Goal: Transaction & Acquisition: Purchase product/service

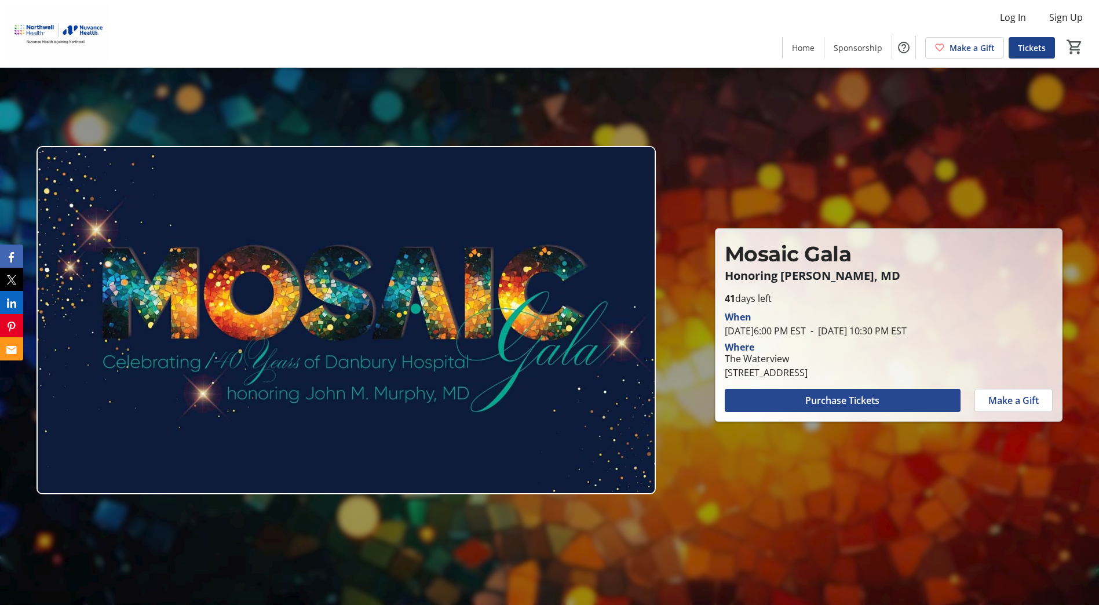
click at [843, 404] on span "Purchase Tickets" at bounding box center [843, 400] width 74 height 14
click at [810, 49] on span "Home" at bounding box center [803, 48] width 23 height 12
